Goal: Task Accomplishment & Management: Manage account settings

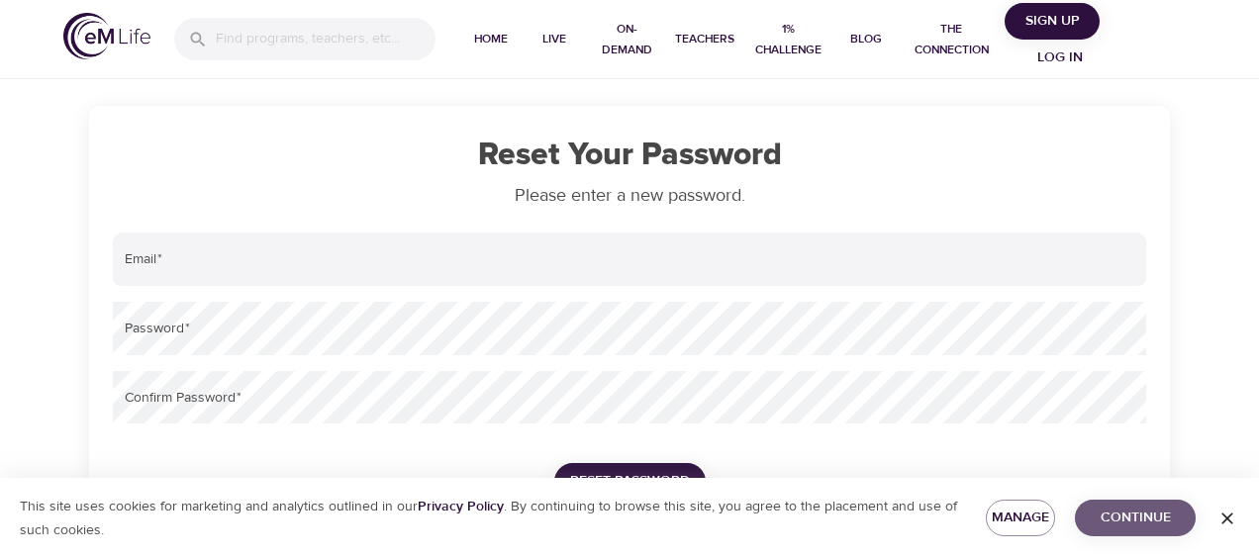
click at [1104, 520] on span "Continue" at bounding box center [1134, 518] width 89 height 25
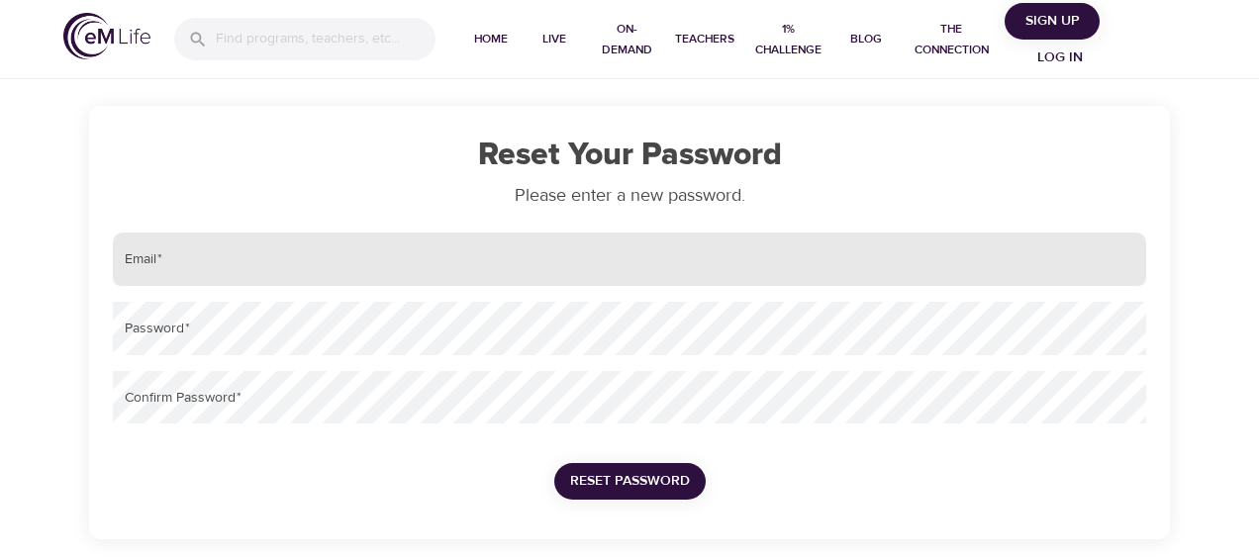
click at [196, 247] on input "email" at bounding box center [629, 259] width 1033 height 53
type input "[EMAIL_ADDRESS][DOMAIN_NAME]"
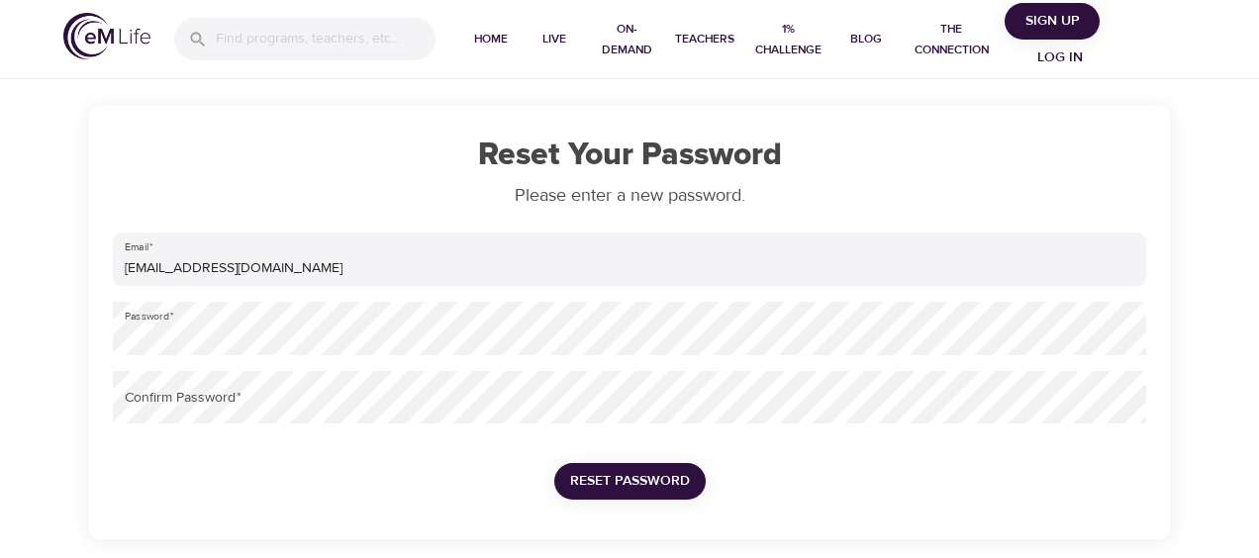
click at [153, 433] on div "Email   * [EMAIL_ADDRESS][DOMAIN_NAME] Password   * Confirm Password   * Reset …" at bounding box center [629, 378] width 1049 height 306
click at [679, 489] on span "Reset Password" at bounding box center [630, 481] width 120 height 25
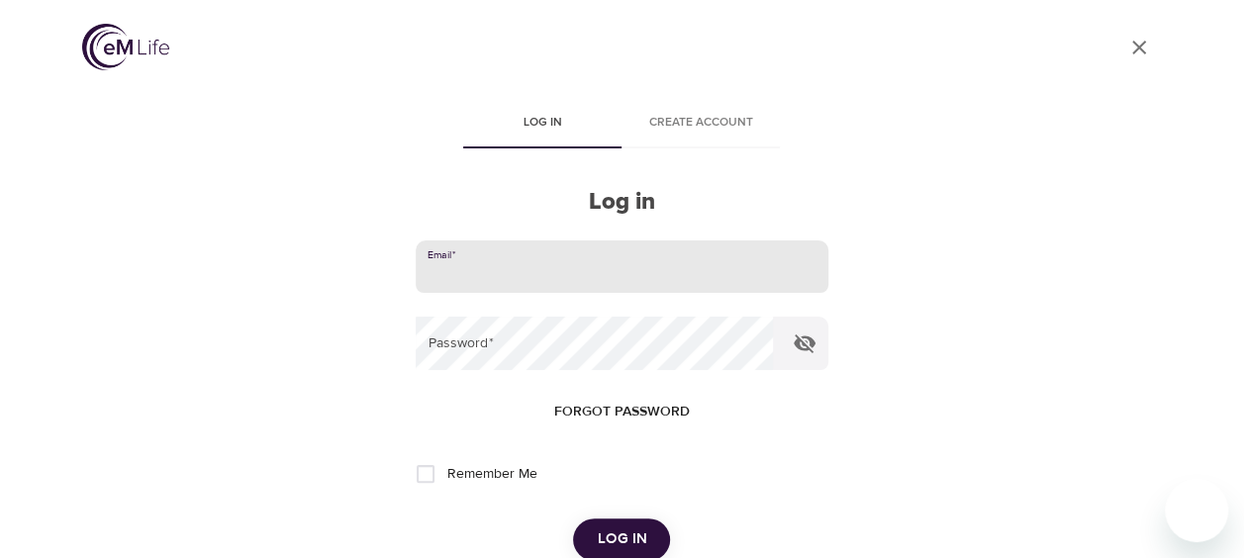
click at [513, 271] on input "email" at bounding box center [622, 266] width 412 height 53
type input "[EMAIL_ADDRESS][DOMAIN_NAME]"
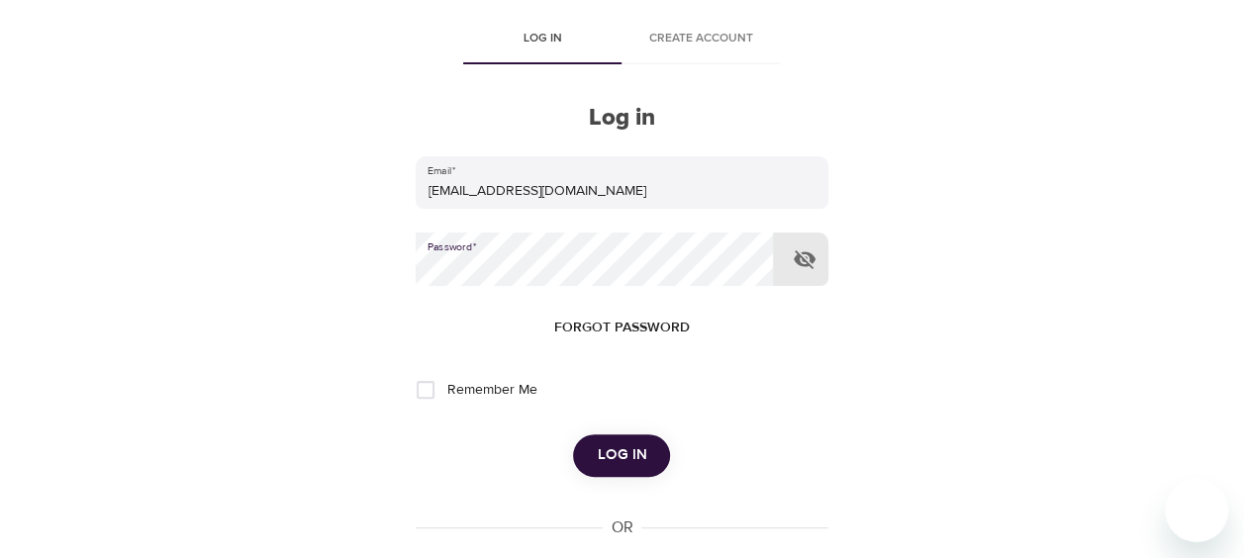
scroll to position [198, 0]
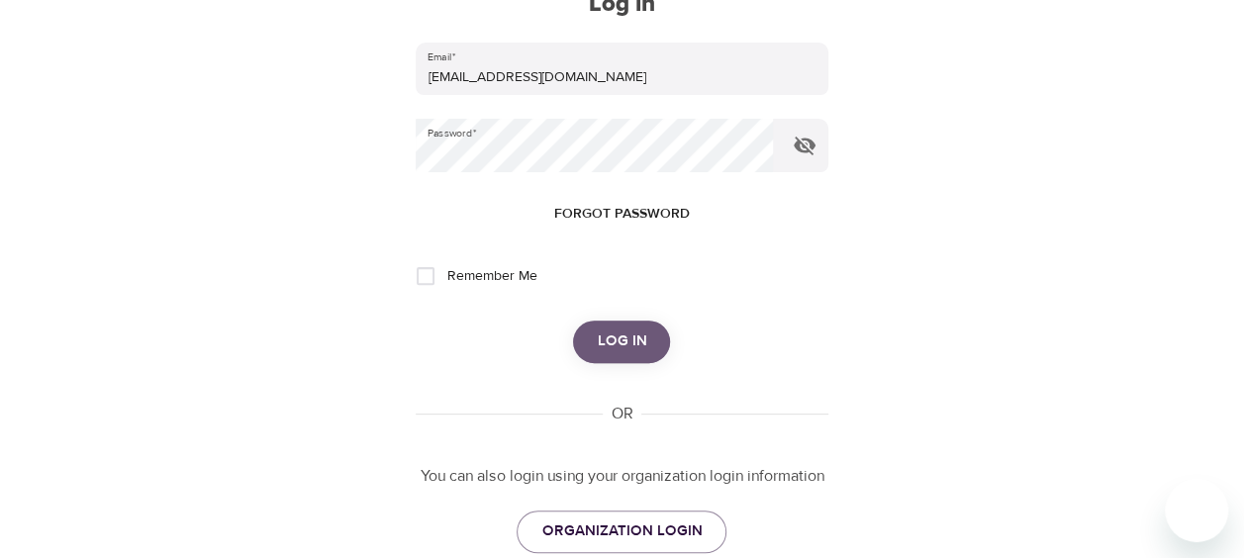
click at [633, 321] on button "Log in" at bounding box center [621, 342] width 97 height 42
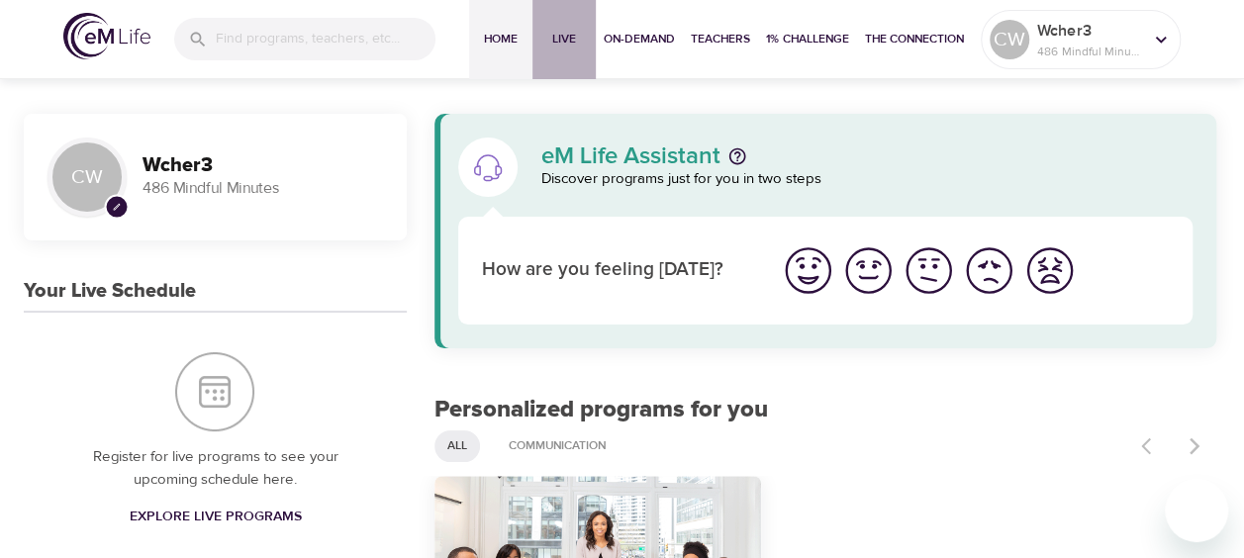
click at [568, 38] on span "Live" at bounding box center [563, 39] width 47 height 21
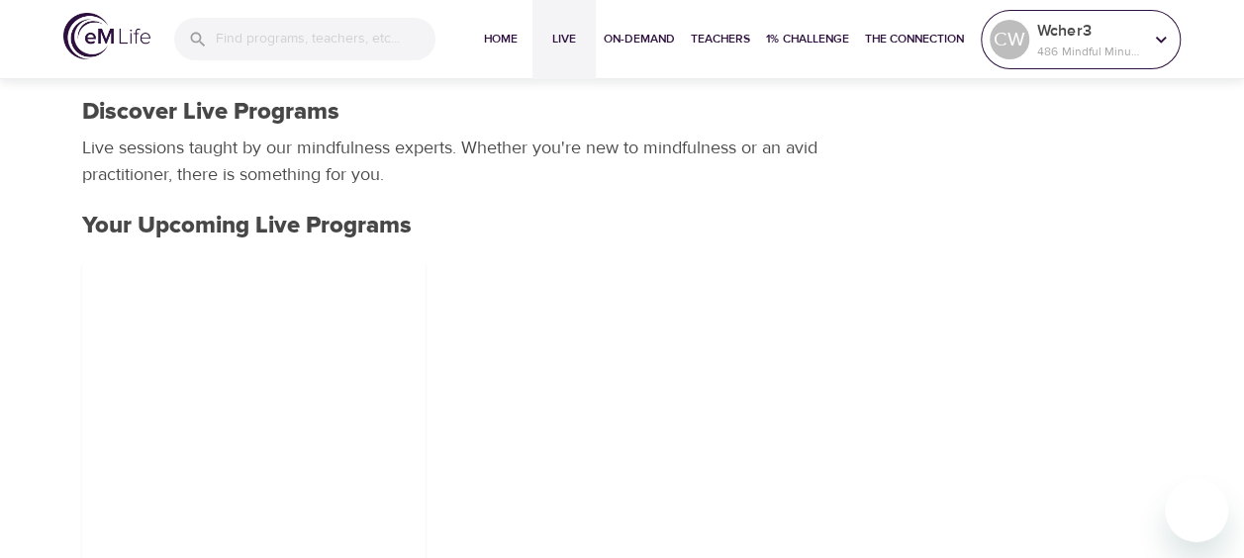
click at [1176, 34] on div "CW Wcher3 486 Mindful Minutes" at bounding box center [1081, 39] width 200 height 59
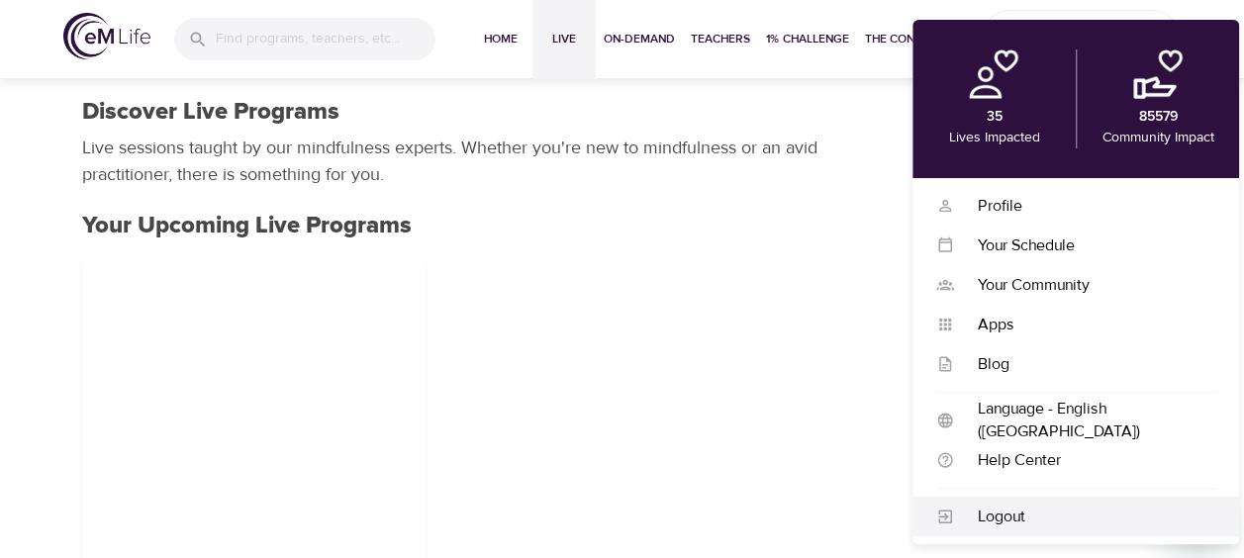
click at [1001, 513] on div "Logout" at bounding box center [1084, 517] width 261 height 23
